Goal: Download file/media

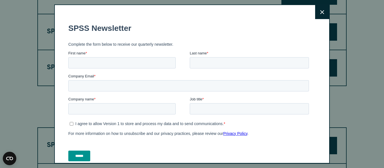
scroll to position [510, 0]
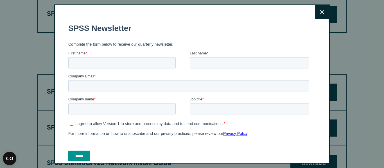
click at [319, 12] on button "Close" at bounding box center [322, 12] width 14 height 14
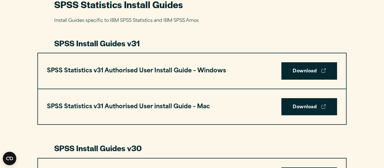
scroll to position [276, 0]
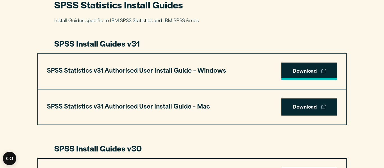
click at [316, 72] on link "Download" at bounding box center [310, 71] width 56 height 17
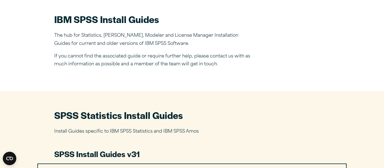
scroll to position [164, 0]
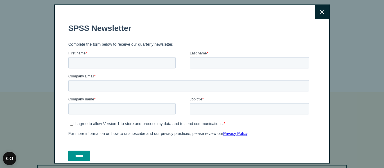
click at [326, 12] on button "Close" at bounding box center [322, 12] width 14 height 14
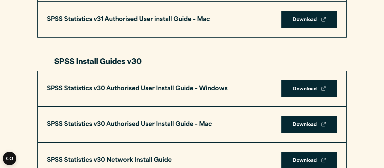
scroll to position [0, 0]
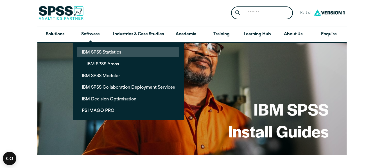
click at [115, 55] on link "IBM SPSS Statistics" at bounding box center [128, 52] width 102 height 10
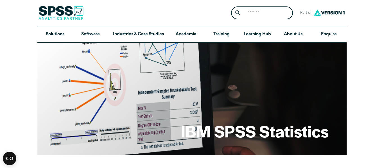
click at [167, 14] on div "Search for: Submit Site Search Part of Open Site Search Open Site Menu Close" at bounding box center [191, 13] width 309 height 26
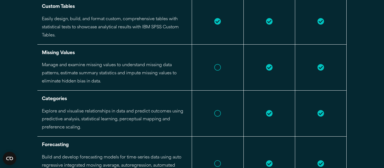
scroll to position [998, 0]
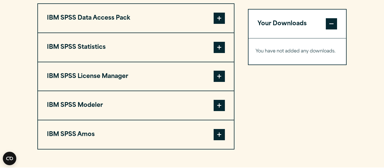
scroll to position [453, 0]
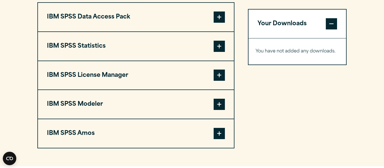
click at [159, 52] on button "IBM SPSS Statistics" at bounding box center [136, 46] width 196 height 29
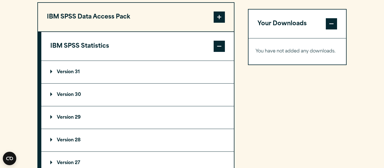
click at [85, 70] on summary "Version 31" at bounding box center [137, 72] width 193 height 23
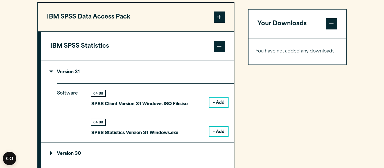
click at [219, 100] on button "+ Add" at bounding box center [219, 103] width 19 height 10
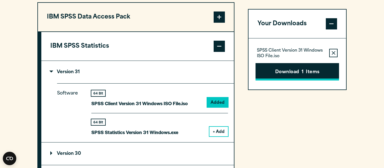
click at [298, 69] on button "Download 1 Items" at bounding box center [298, 71] width 84 height 17
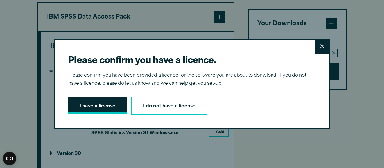
click at [82, 111] on button "I have a license" at bounding box center [97, 106] width 59 height 17
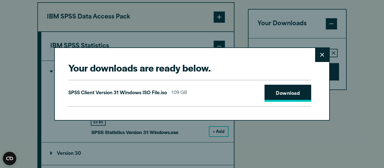
click at [273, 98] on link "Download" at bounding box center [288, 93] width 47 height 17
click at [384, 92] on div "Your downloads are ready below. Close SPSS Client Version 31 Windows ISO File.i…" at bounding box center [192, 84] width 384 height 168
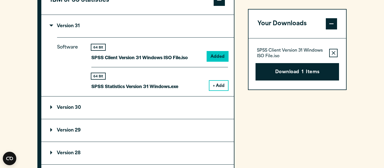
scroll to position [504, 0]
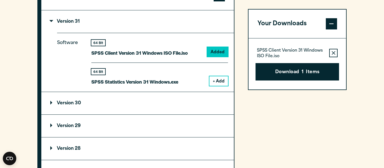
click at [219, 86] on button "+ Add" at bounding box center [219, 82] width 19 height 10
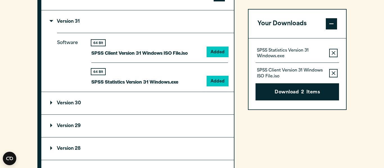
click at [334, 73] on icon "button" at bounding box center [334, 73] width 4 height 4
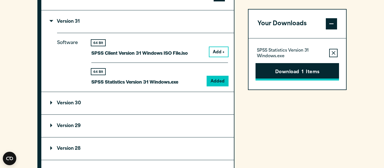
click at [313, 77] on button "Download 1 Items" at bounding box center [298, 71] width 84 height 17
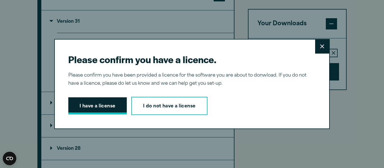
click at [104, 108] on button "I have a license" at bounding box center [97, 106] width 59 height 17
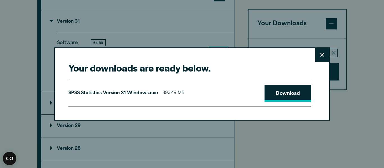
click at [286, 100] on link "Download" at bounding box center [288, 93] width 47 height 17
click at [323, 60] on button "Close" at bounding box center [322, 55] width 14 height 14
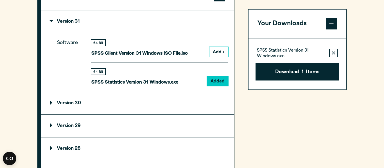
click at [331, 53] on button "Remove this item from your software download list" at bounding box center [333, 53] width 8 height 8
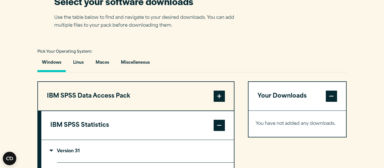
scroll to position [374, 0]
click at [143, 64] on button "Miscellaneous" at bounding box center [135, 65] width 38 height 16
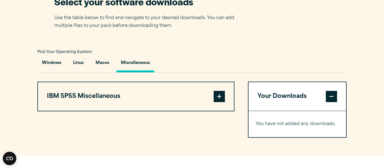
click at [212, 90] on button "IBM SPSS Miscellaneous" at bounding box center [136, 96] width 196 height 29
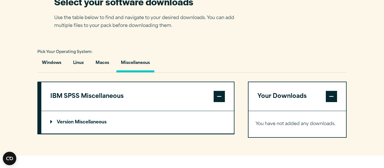
click at [102, 126] on summary "Version Miscellaneous" at bounding box center [137, 122] width 193 height 23
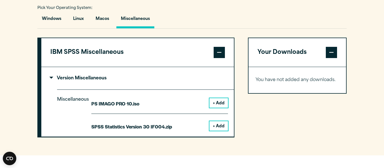
scroll to position [419, 0]
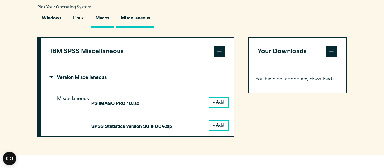
click at [105, 18] on button "Macos" at bounding box center [102, 20] width 23 height 16
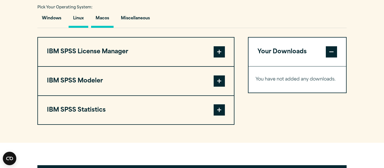
click at [85, 17] on button "Linux" at bounding box center [79, 20] width 20 height 16
click at [149, 19] on button "Miscellaneous" at bounding box center [135, 20] width 38 height 16
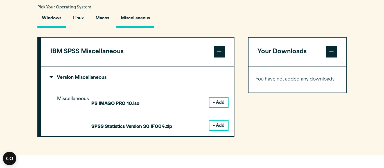
click at [51, 23] on button "Windows" at bounding box center [51, 20] width 28 height 16
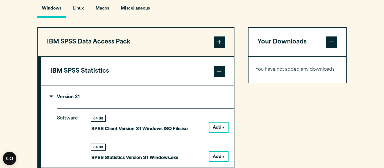
scroll to position [423, 0]
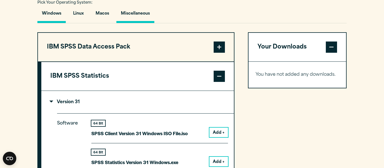
click at [134, 15] on button "Miscellaneous" at bounding box center [135, 15] width 38 height 16
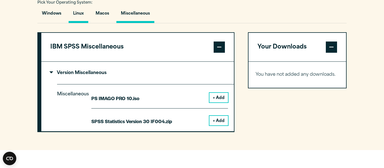
click at [80, 17] on button "Linux" at bounding box center [79, 15] width 20 height 16
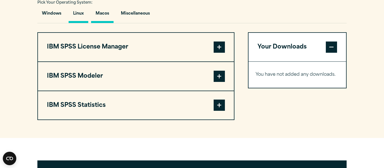
click at [105, 11] on button "Macos" at bounding box center [102, 15] width 23 height 16
click at [59, 15] on button "Windows" at bounding box center [51, 15] width 28 height 16
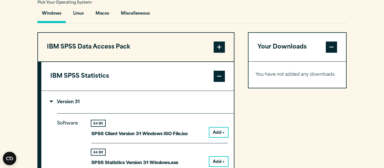
click at [226, 60] on button "IBM SPSS Data Access Pack" at bounding box center [136, 47] width 196 height 29
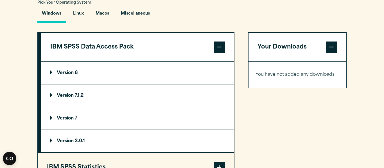
click at [220, 53] on span at bounding box center [219, 47] width 11 height 11
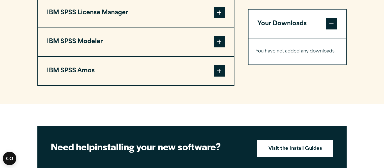
scroll to position [516, 0]
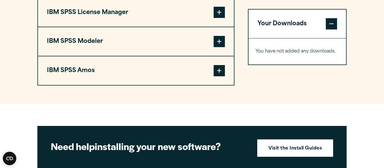
click at [201, 82] on button "IBM SPSS Amos" at bounding box center [136, 71] width 196 height 29
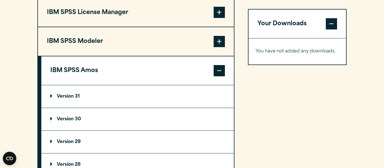
click at [177, 95] on summary "Version 31" at bounding box center [137, 97] width 193 height 23
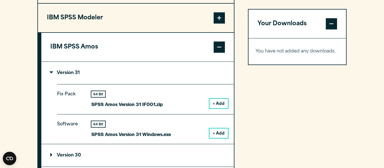
scroll to position [540, 0]
click at [212, 52] on button "IBM SPSS Amos" at bounding box center [137, 47] width 193 height 29
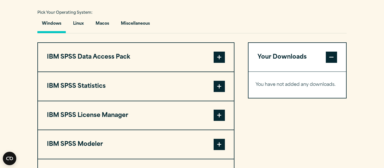
scroll to position [413, 0]
click at [193, 91] on button "IBM SPSS Statistics" at bounding box center [136, 87] width 196 height 29
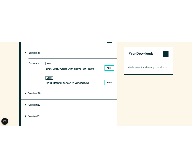
scroll to position [501, 0]
